Goal: Transaction & Acquisition: Purchase product/service

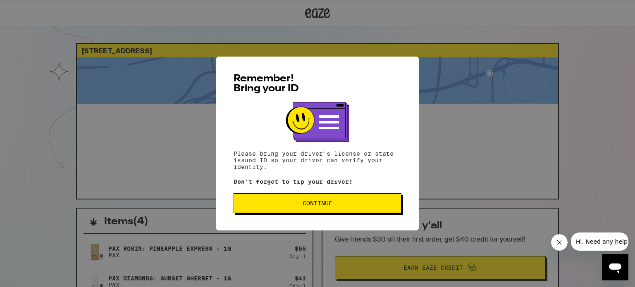
click at [307, 203] on span "Continue" at bounding box center [318, 203] width 30 height 6
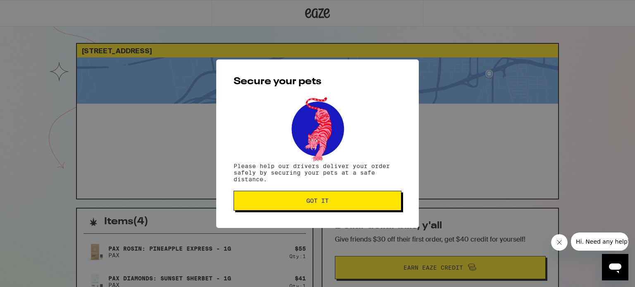
click at [332, 206] on button "Got it" at bounding box center [318, 201] width 168 height 20
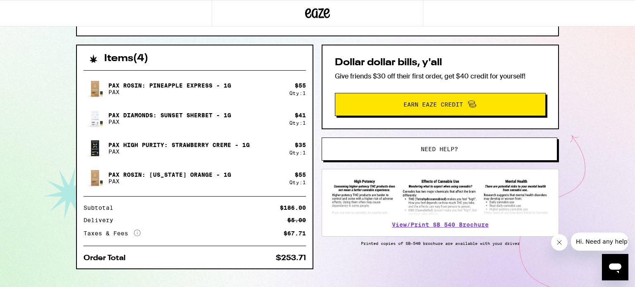
scroll to position [162, 0]
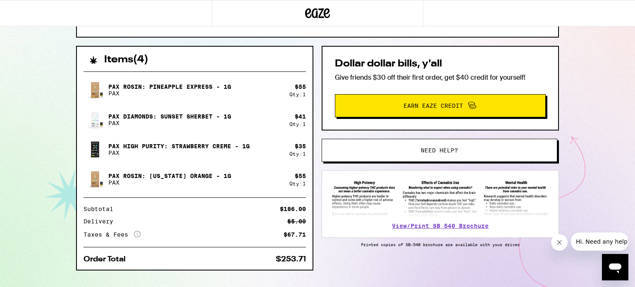
click at [580, 105] on div "2134 Sunhaven Ct Fairfield 94533 ETA 3:00pm - 5:00pm Order received Items ( 4 )…" at bounding box center [317, 71] width 635 height 466
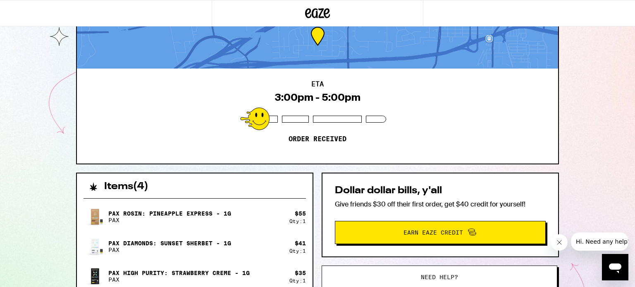
scroll to position [0, 0]
